Goal: Task Accomplishment & Management: Use online tool/utility

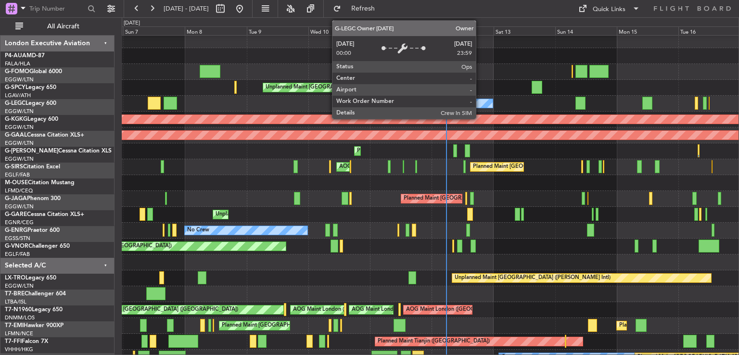
scroll to position [3, 0]
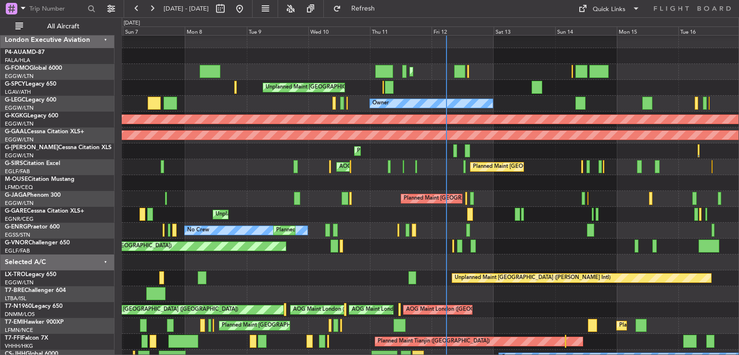
click at [497, 249] on div "Planned Maint [GEOGRAPHIC_DATA] ([GEOGRAPHIC_DATA])" at bounding box center [430, 247] width 617 height 16
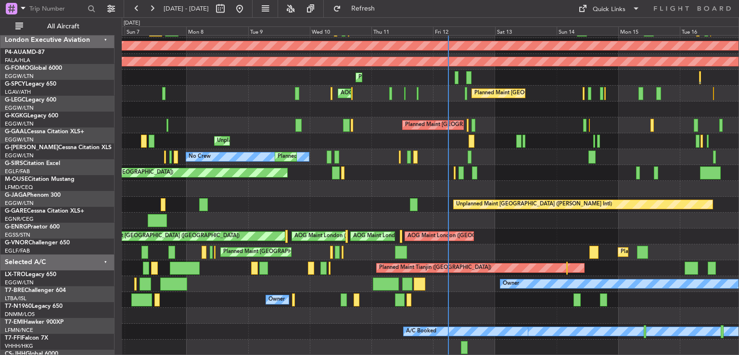
scroll to position [77, 0]
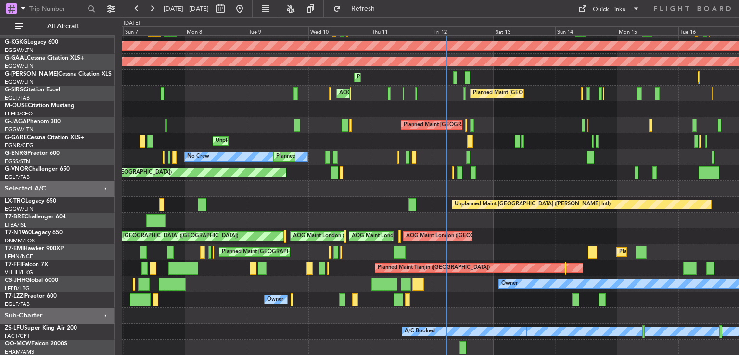
click at [495, 143] on div "Planned Maint [GEOGRAPHIC_DATA] ([GEOGRAPHIC_DATA]) Owner AOG Maint [GEOGRAPHIC…" at bounding box center [430, 157] width 617 height 397
click at [474, 191] on div at bounding box center [430, 189] width 617 height 16
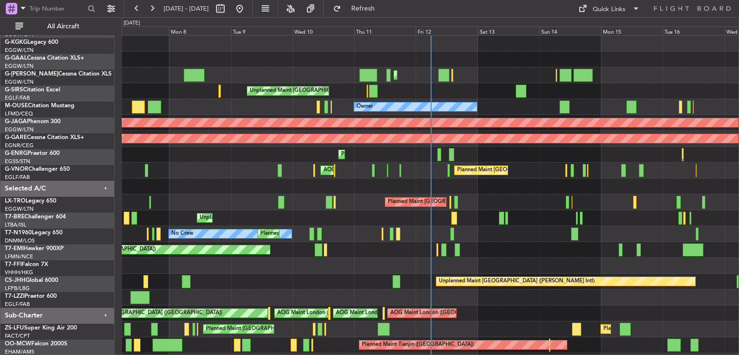
scroll to position [0, 0]
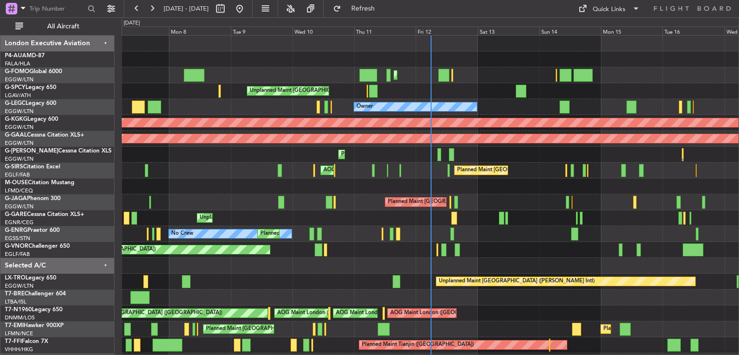
click at [466, 351] on div "Planned Maint [GEOGRAPHIC_DATA] ([GEOGRAPHIC_DATA]) Planned Maint [GEOGRAPHIC_D…" at bounding box center [430, 234] width 617 height 397
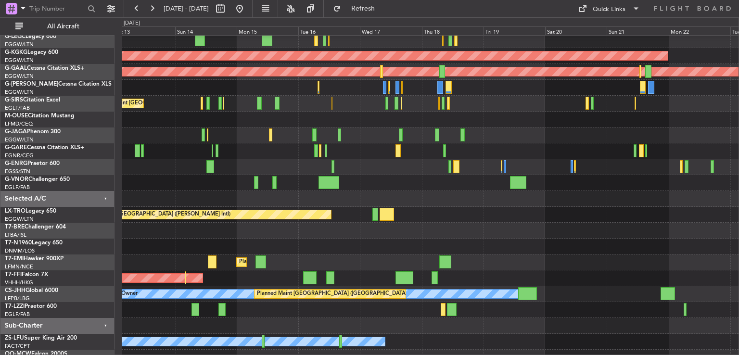
click at [188, 180] on div at bounding box center [430, 183] width 617 height 16
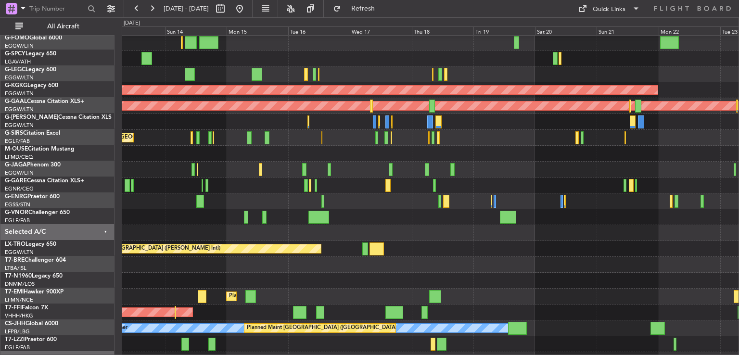
scroll to position [33, 0]
click at [431, 207] on div at bounding box center [430, 201] width 617 height 16
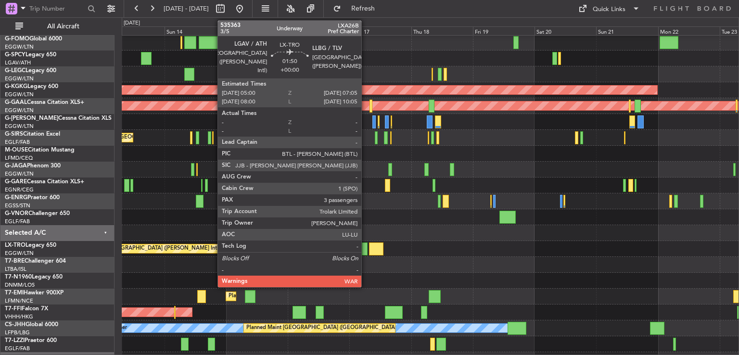
click at [366, 248] on div at bounding box center [365, 249] width 6 height 13
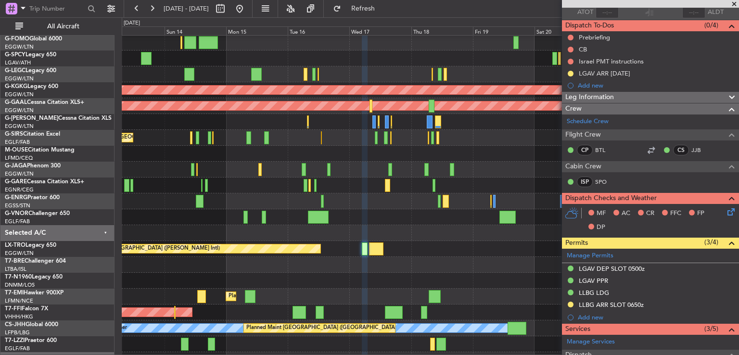
scroll to position [69, 0]
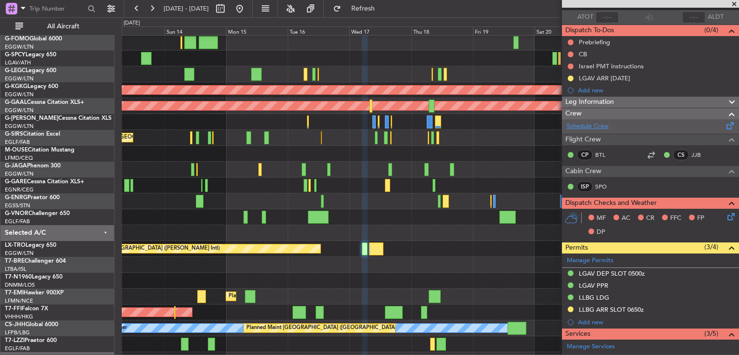
click at [578, 126] on link "Schedule Crew" at bounding box center [588, 127] width 42 height 10
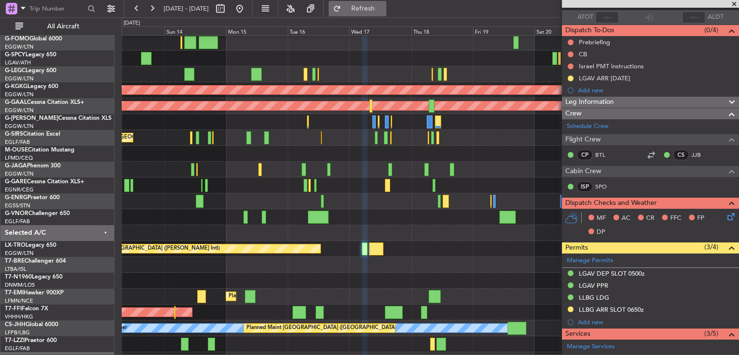
click at [384, 12] on span "Refresh" at bounding box center [363, 8] width 40 height 7
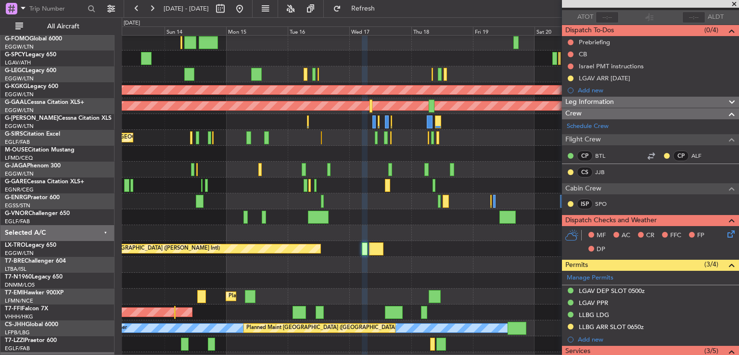
scroll to position [283, 0]
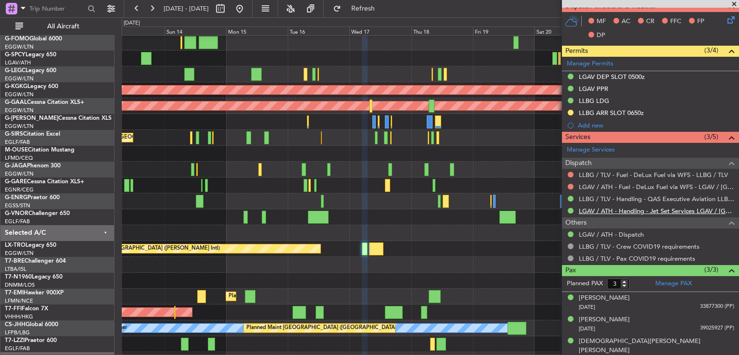
click at [610, 207] on link "LGAV / ATH - Handling - Jet Set Services LGAV / ATH" at bounding box center [656, 211] width 155 height 8
click at [733, 5] on span at bounding box center [735, 4] width 10 height 9
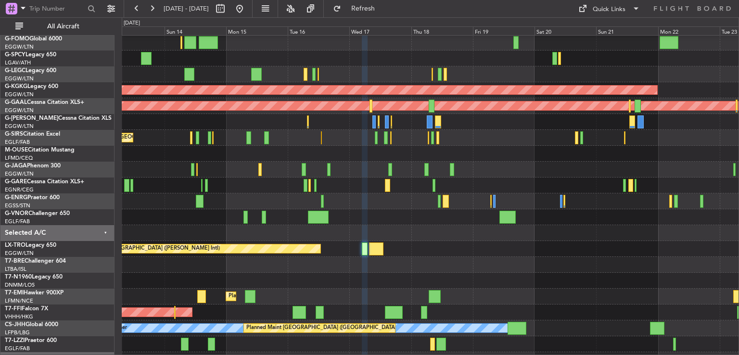
type input "0"
click at [247, 13] on button at bounding box center [239, 8] width 15 height 15
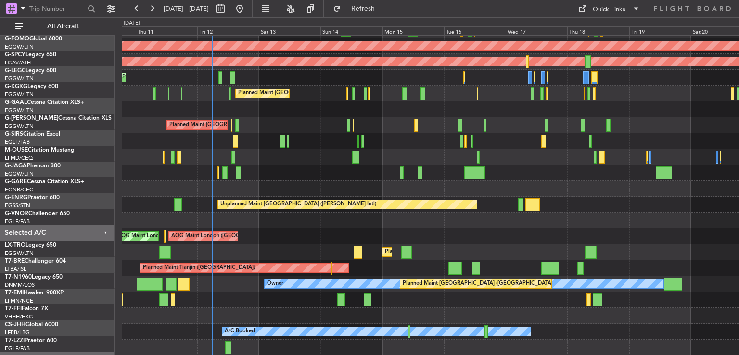
scroll to position [77, 0]
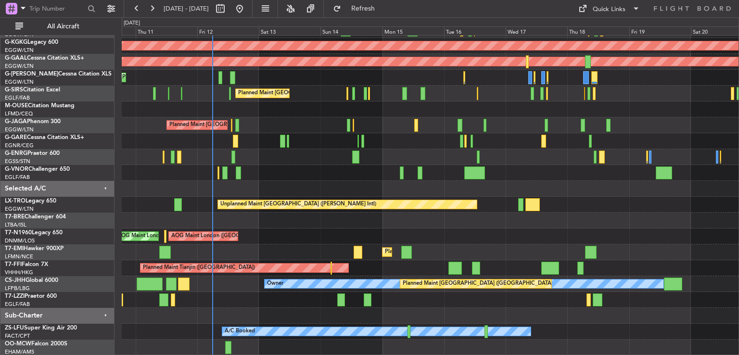
click at [271, 145] on div "Owner Planned Maint London (Luton) AOG Maint Istanbul (Ataturk) Planned Maint D…" at bounding box center [430, 157] width 617 height 397
click at [414, 297] on div "Owner" at bounding box center [430, 300] width 617 height 16
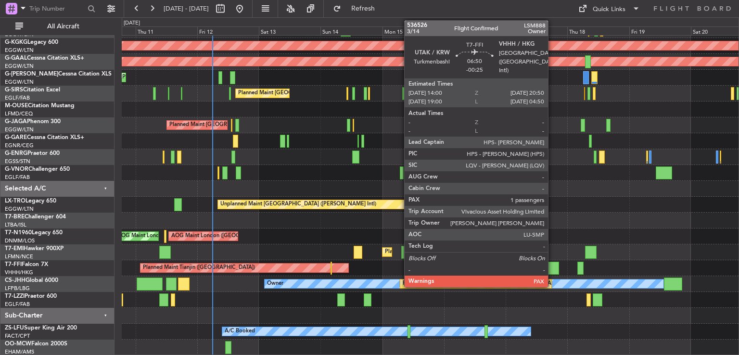
click at [553, 264] on div at bounding box center [550, 268] width 18 height 13
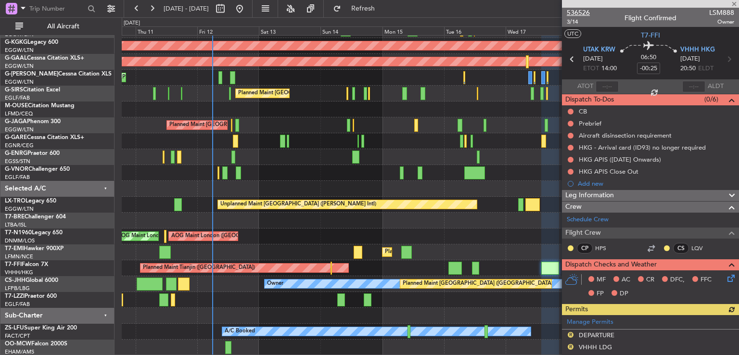
click at [583, 13] on span "536526" at bounding box center [578, 13] width 23 height 10
